Goal: Task Accomplishment & Management: Manage account settings

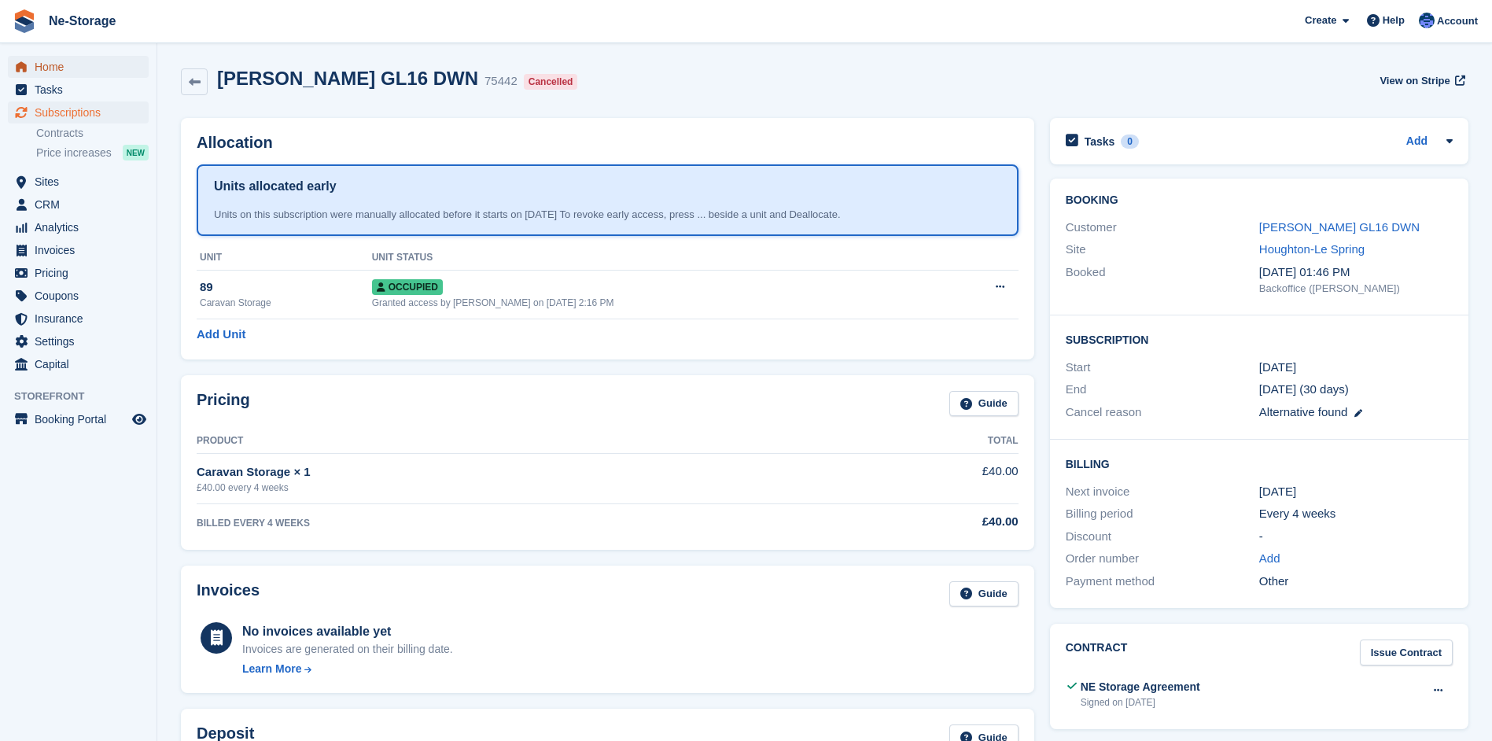
click at [59, 65] on span "Home" at bounding box center [82, 67] width 94 height 22
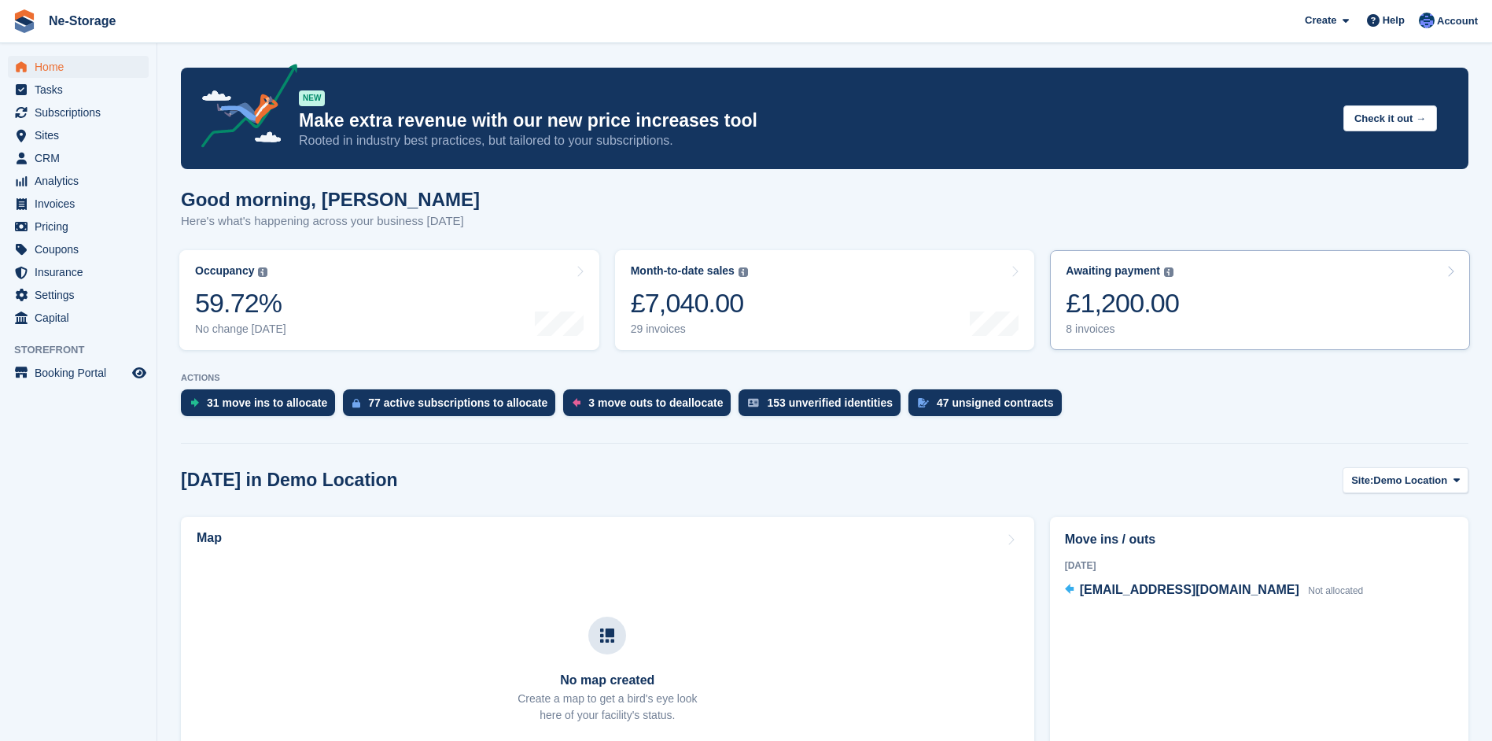
click at [1131, 300] on div "£1,200.00" at bounding box center [1122, 303] width 113 height 32
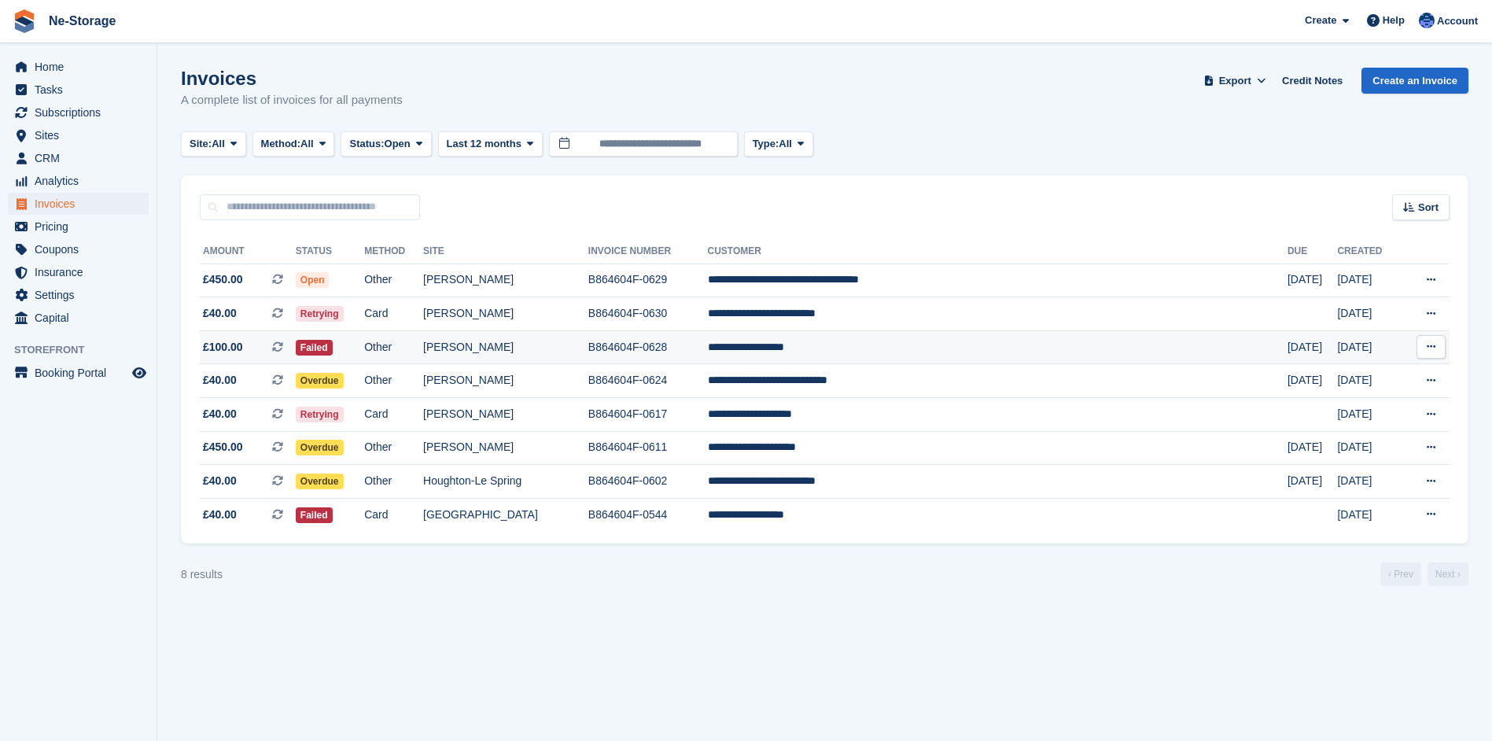
click at [532, 342] on td "[PERSON_NAME]" at bounding box center [505, 347] width 165 height 34
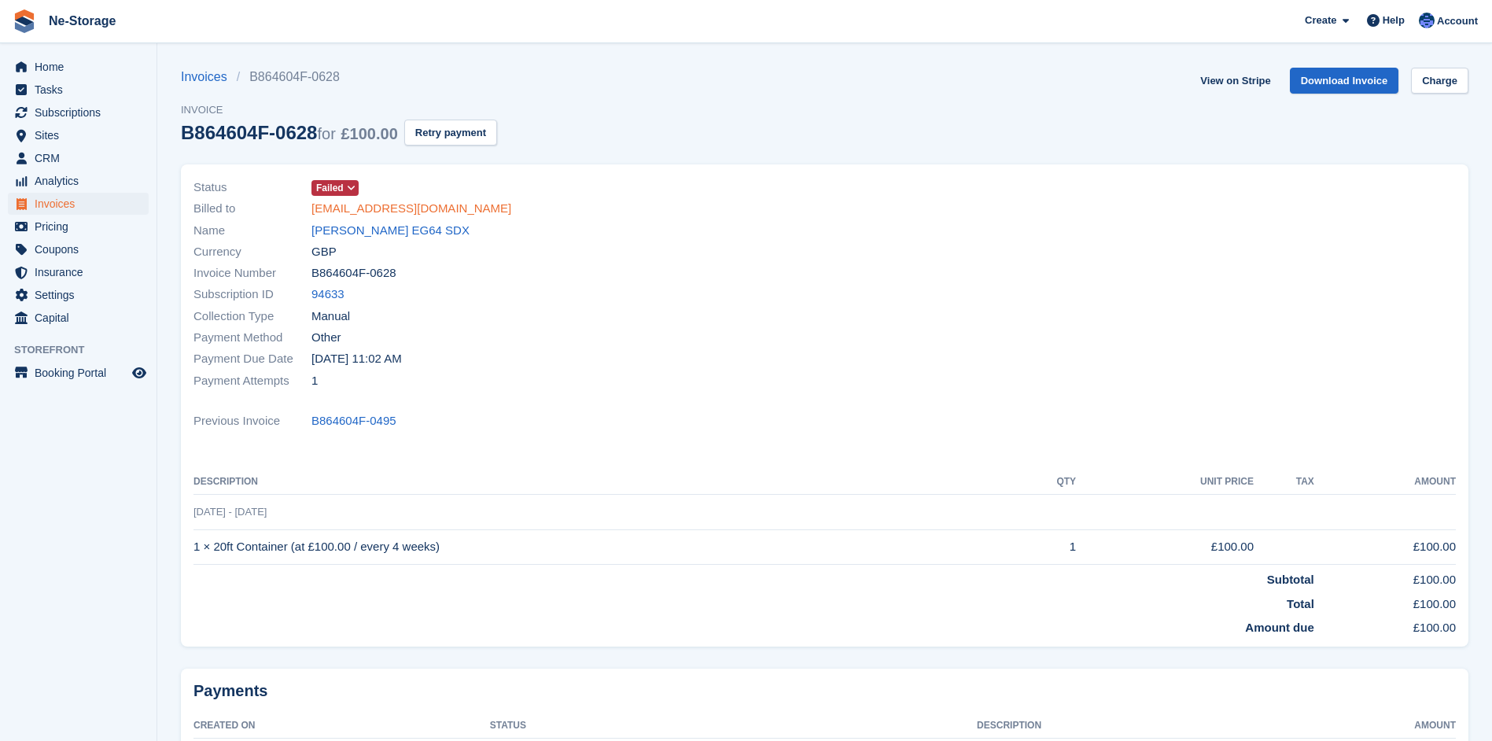
click at [364, 208] on link "treebor23456@googlemail.com" at bounding box center [411, 209] width 200 height 18
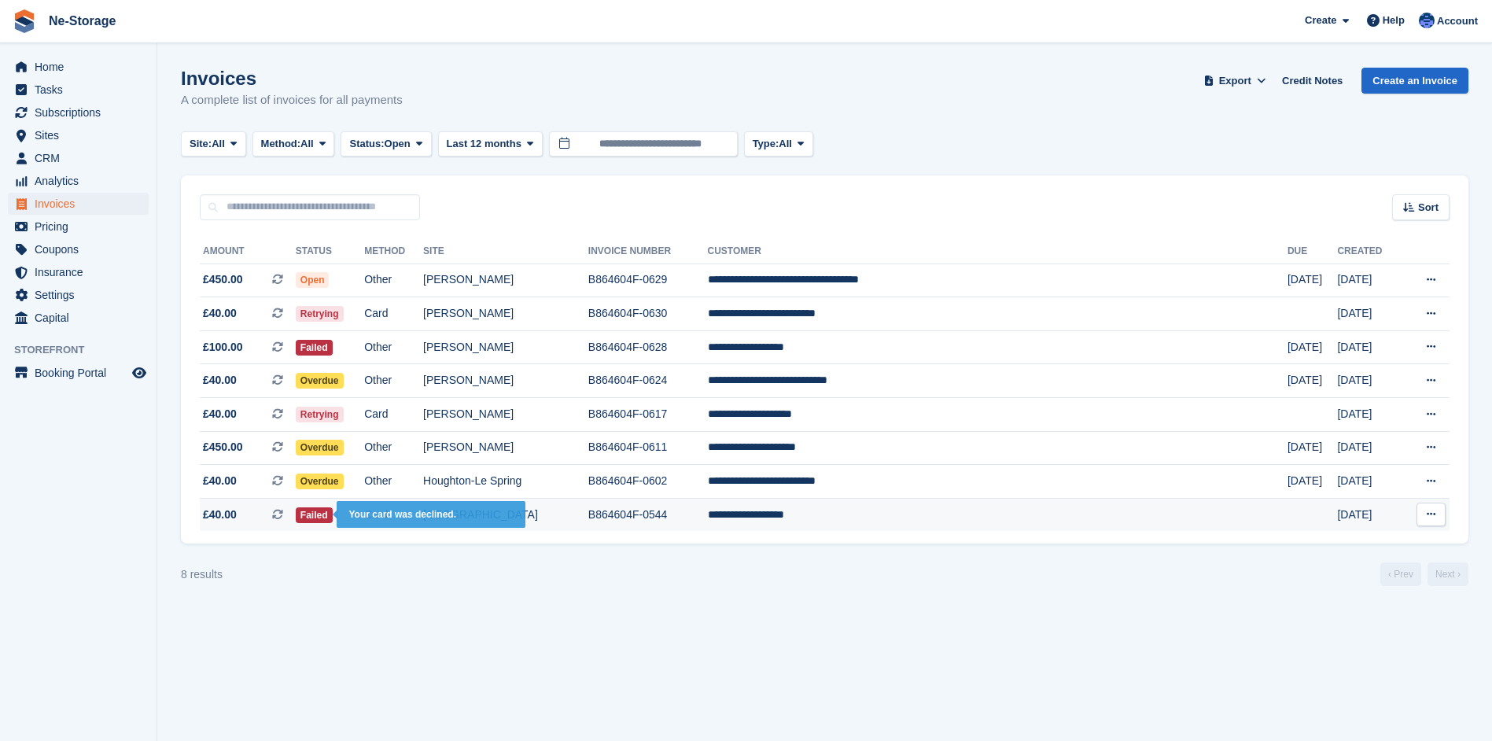
click at [333, 513] on span "Failed" at bounding box center [314, 515] width 37 height 16
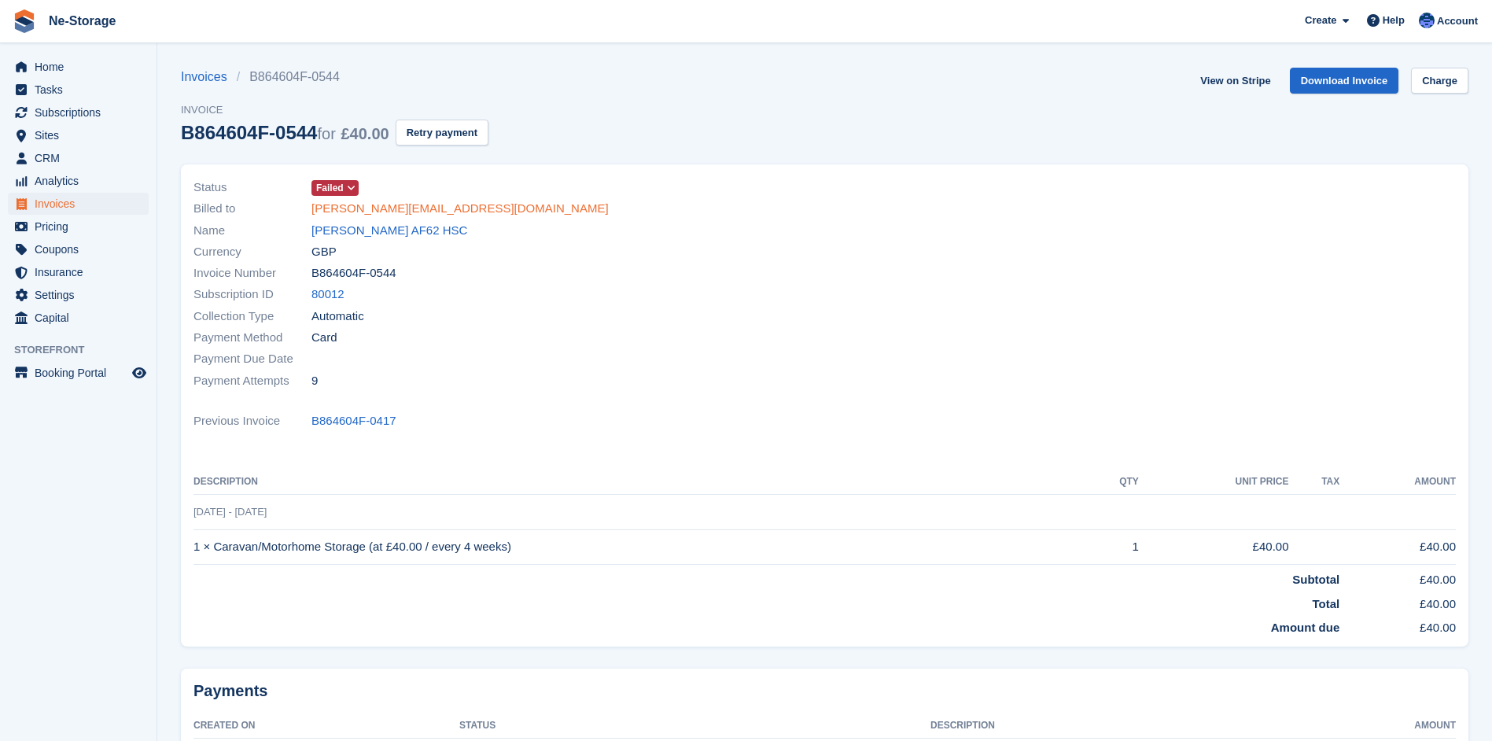
click at [369, 208] on link "[PERSON_NAME][EMAIL_ADDRESS][DOMAIN_NAME]" at bounding box center [459, 209] width 297 height 18
